Goal: Find specific fact: Find specific fact

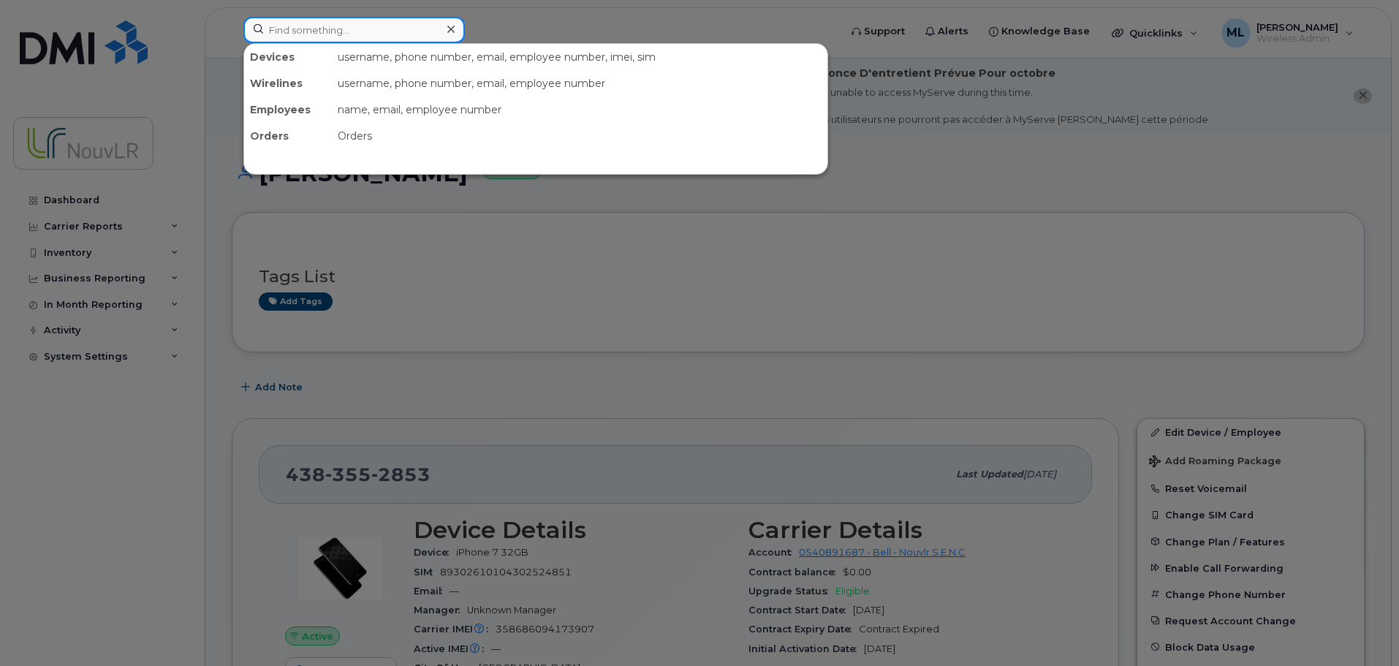
click at [322, 31] on input at bounding box center [353, 30] width 221 height 26
type input "forgue"
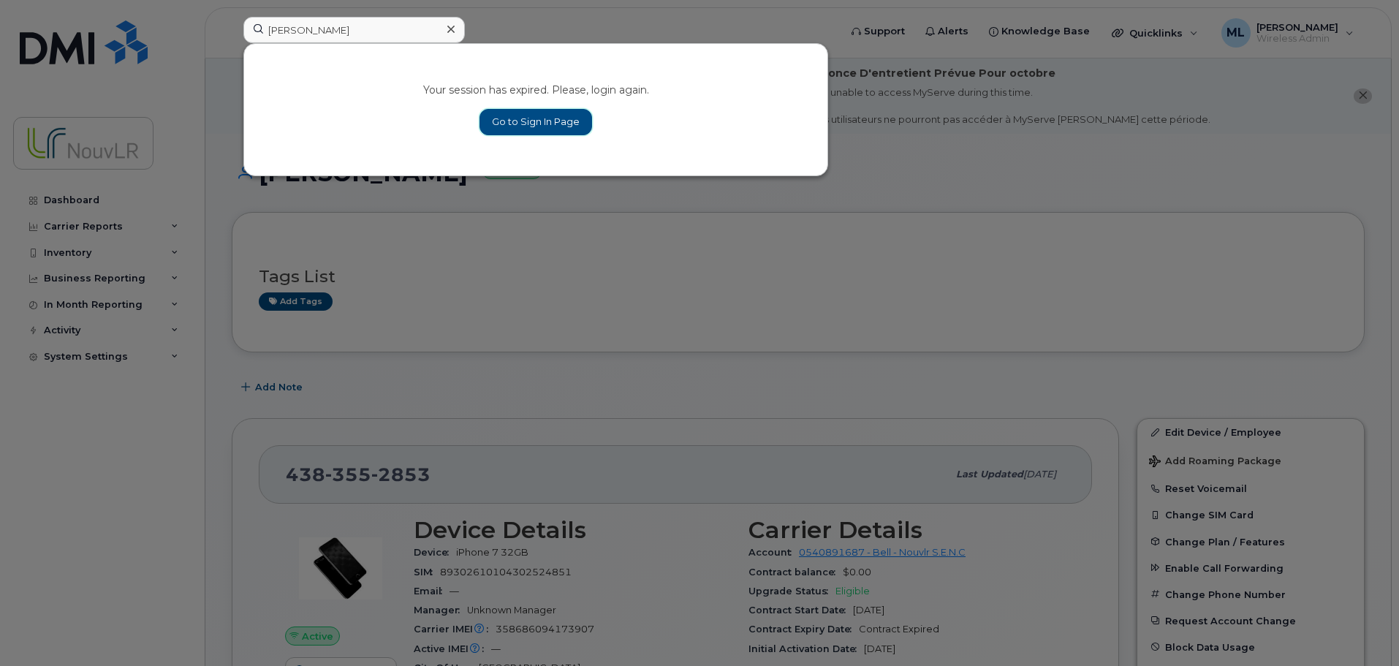
click at [506, 125] on link "Go to Sign In Page" at bounding box center [535, 122] width 113 height 26
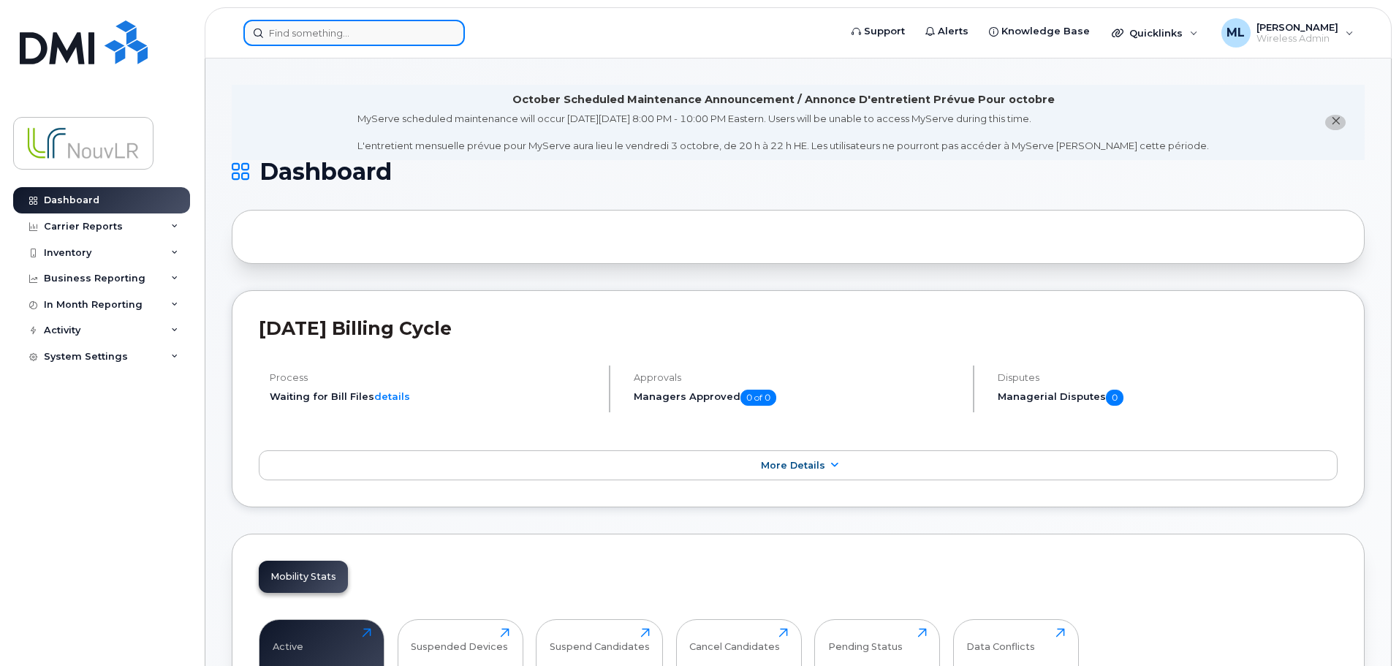
click at [295, 39] on input at bounding box center [353, 33] width 221 height 26
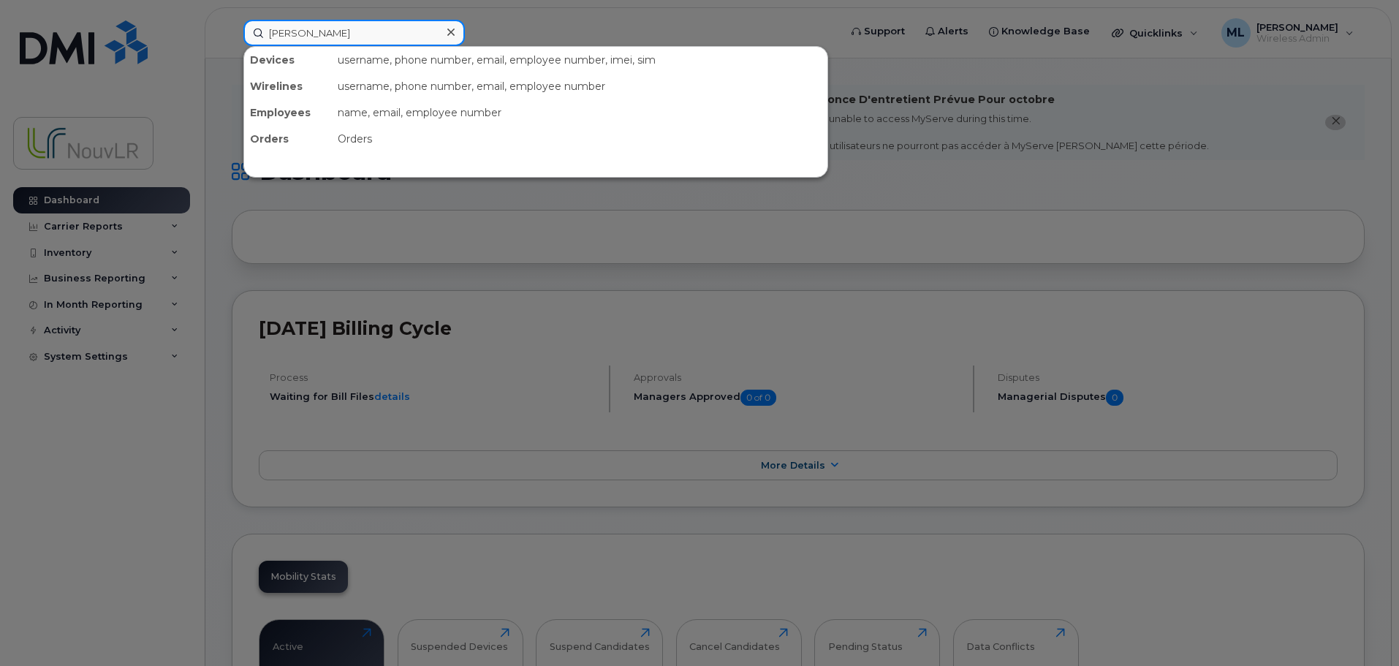
type input "forgue"
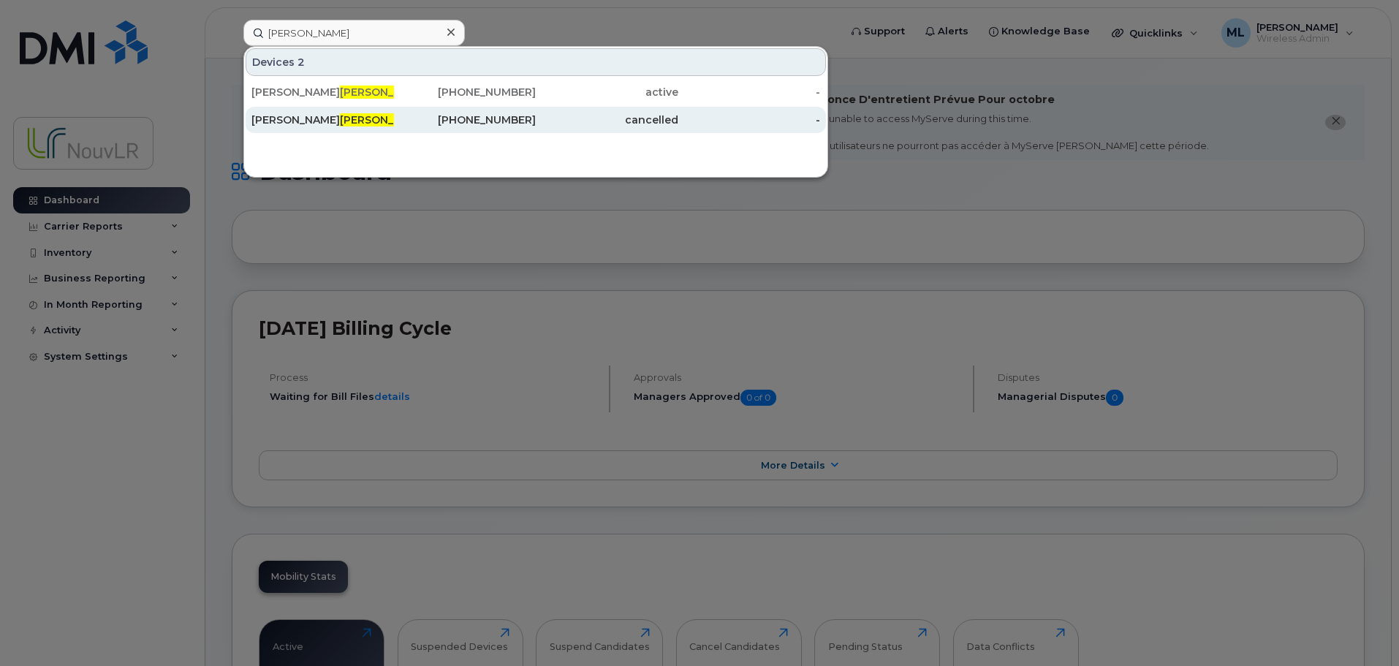
drag, startPoint x: 287, startPoint y: 87, endPoint x: 330, endPoint y: 120, distance: 54.2
click at [288, 88] on div "Sébastien Forgue s" at bounding box center [322, 92] width 142 height 15
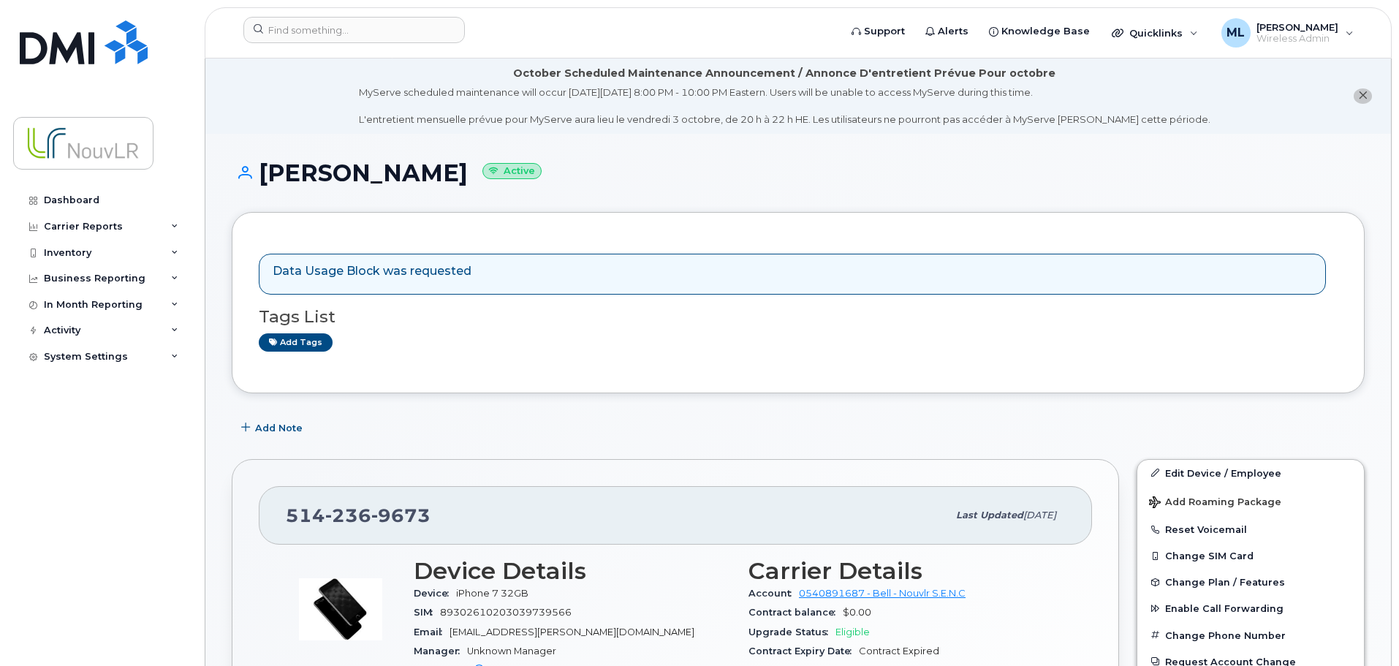
click at [1363, 95] on icon "close notification" at bounding box center [1362, 95] width 9 height 9
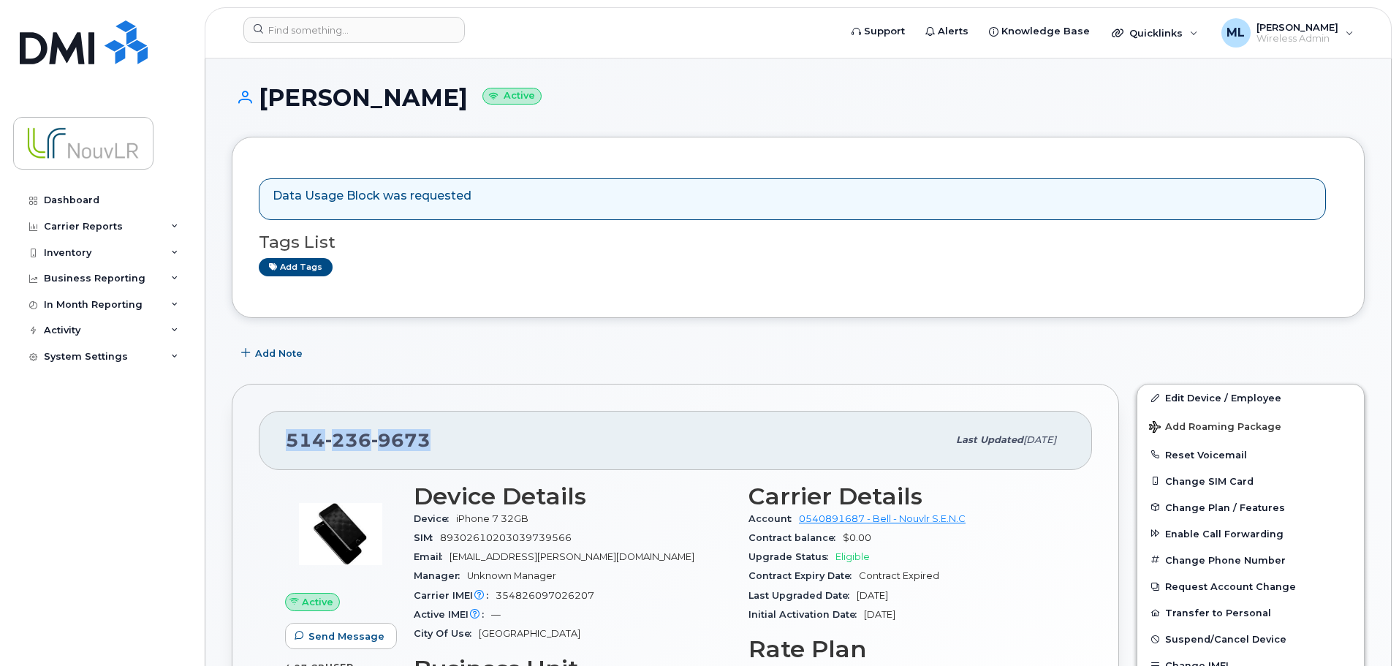
drag, startPoint x: 435, startPoint y: 443, endPoint x: 290, endPoint y: 440, distance: 145.4
click at [290, 440] on div "[PHONE_NUMBER]" at bounding box center [616, 440] width 661 height 31
copy span "[PHONE_NUMBER]"
